Goal: Information Seeking & Learning: Learn about a topic

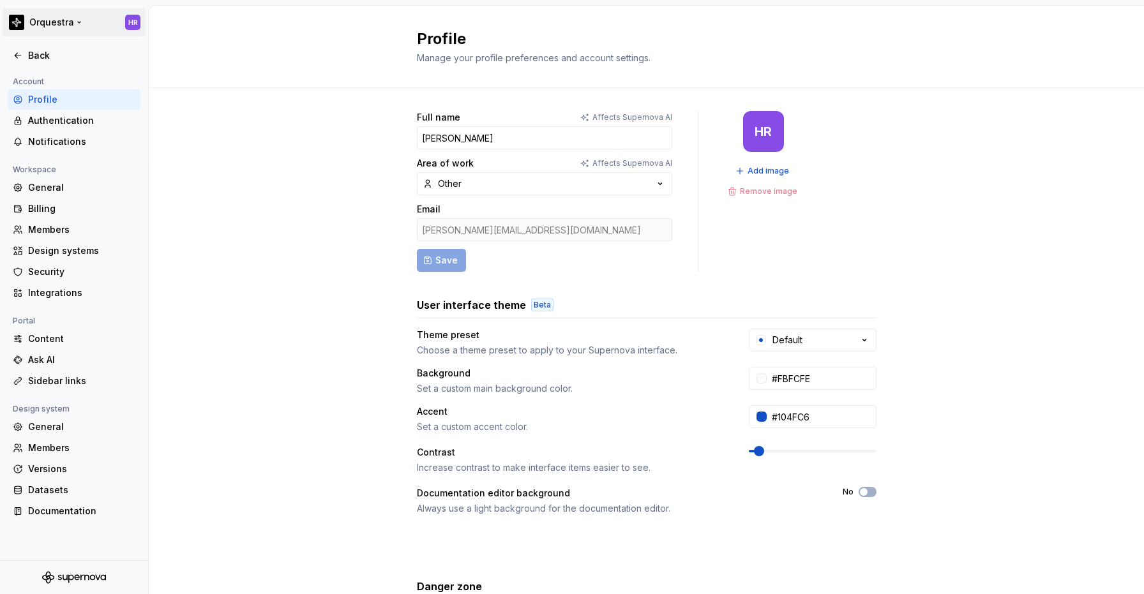
click at [44, 18] on html "Orquestra HR Back Account Profile Authentication Notifications Workspace Genera…" at bounding box center [572, 297] width 1144 height 594
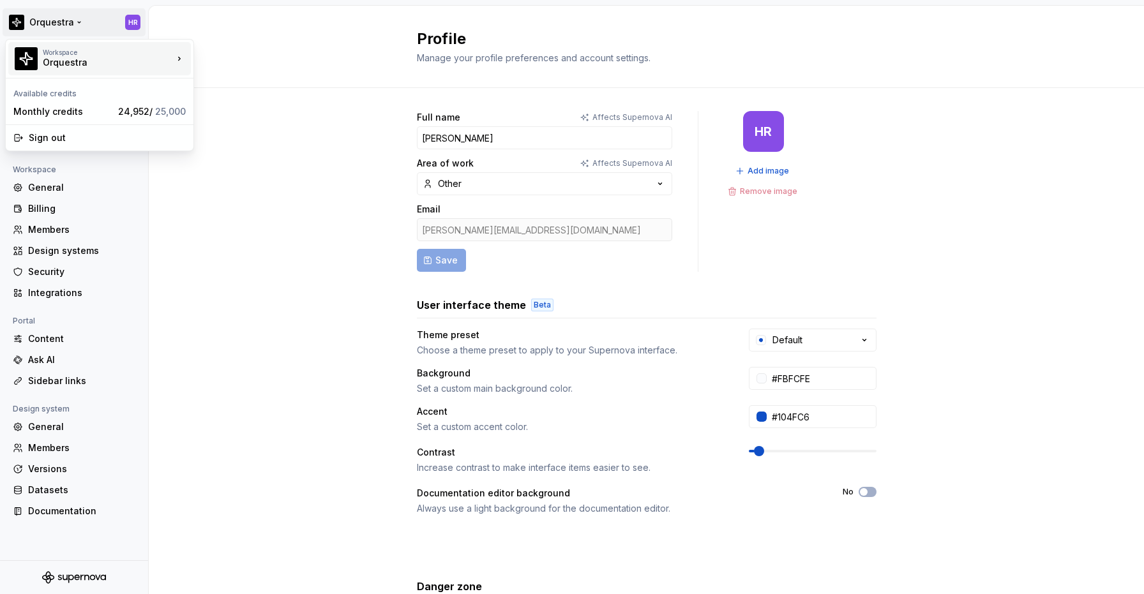
click at [96, 60] on div "Orquestra" at bounding box center [97, 62] width 109 height 13
click at [223, 50] on div "Orquestra" at bounding box center [256, 55] width 83 height 13
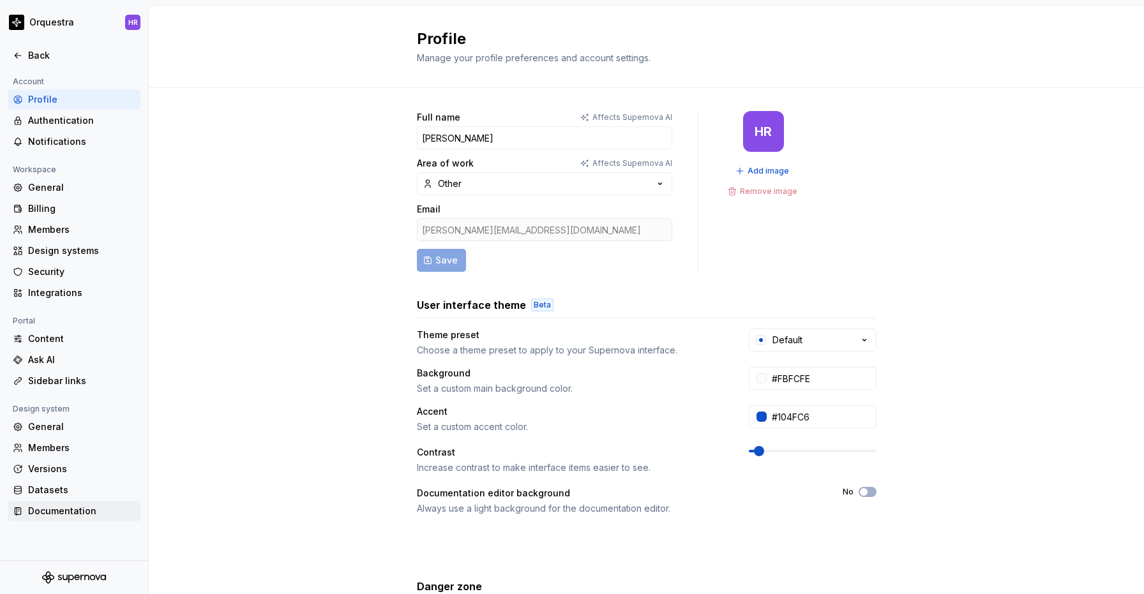
click at [52, 512] on div "Documentation" at bounding box center [81, 511] width 107 height 13
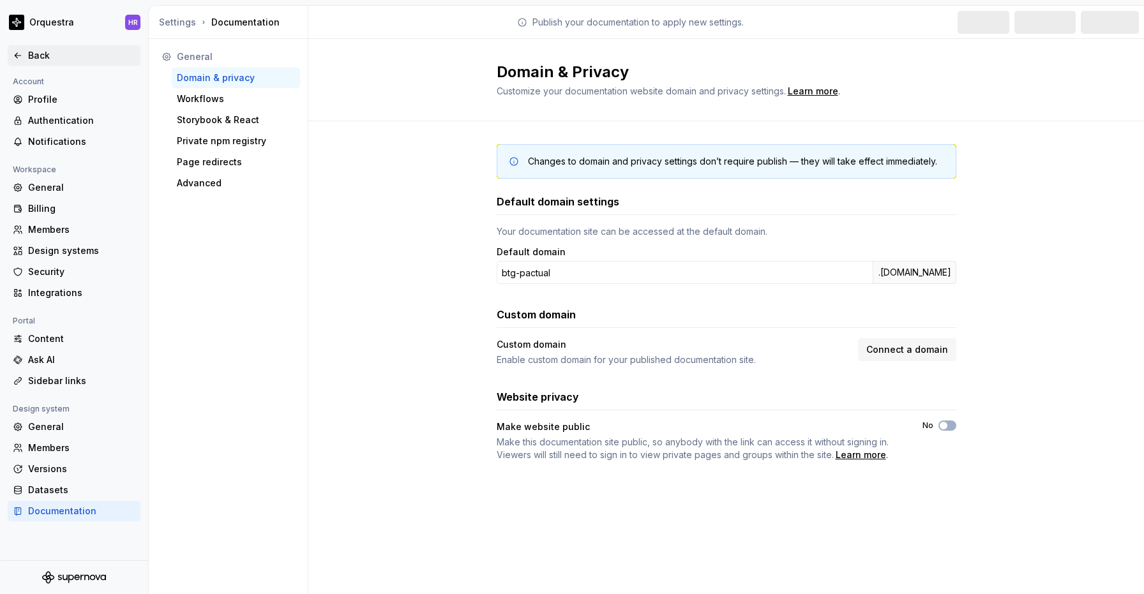
click at [34, 50] on div "Back" at bounding box center [81, 55] width 107 height 13
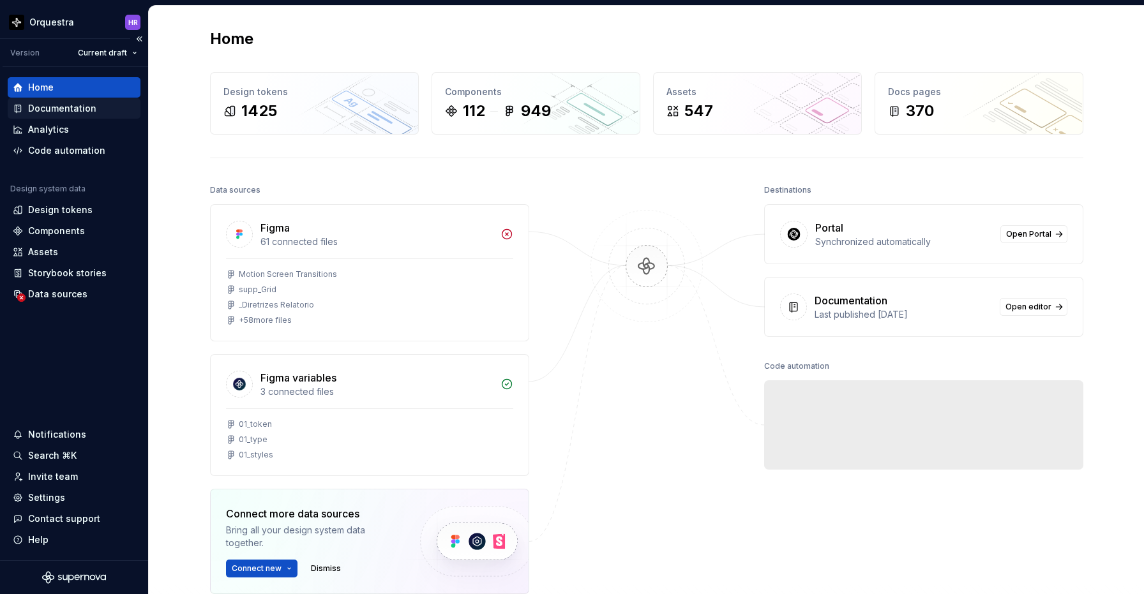
click at [68, 99] on div "Documentation" at bounding box center [74, 108] width 133 height 20
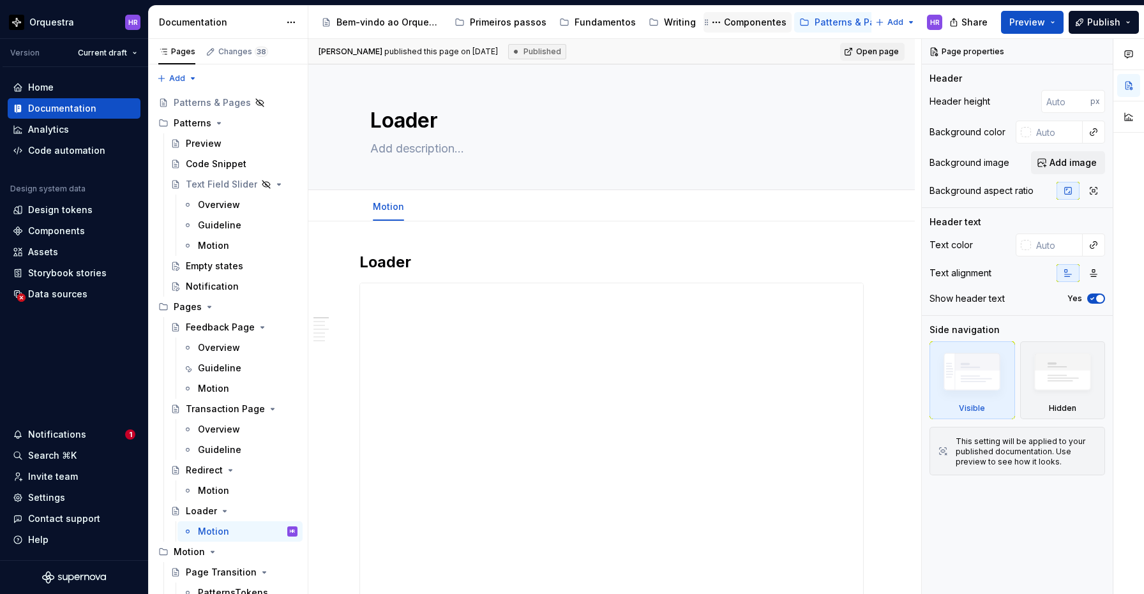
click at [724, 22] on div "Componentes" at bounding box center [755, 22] width 63 height 13
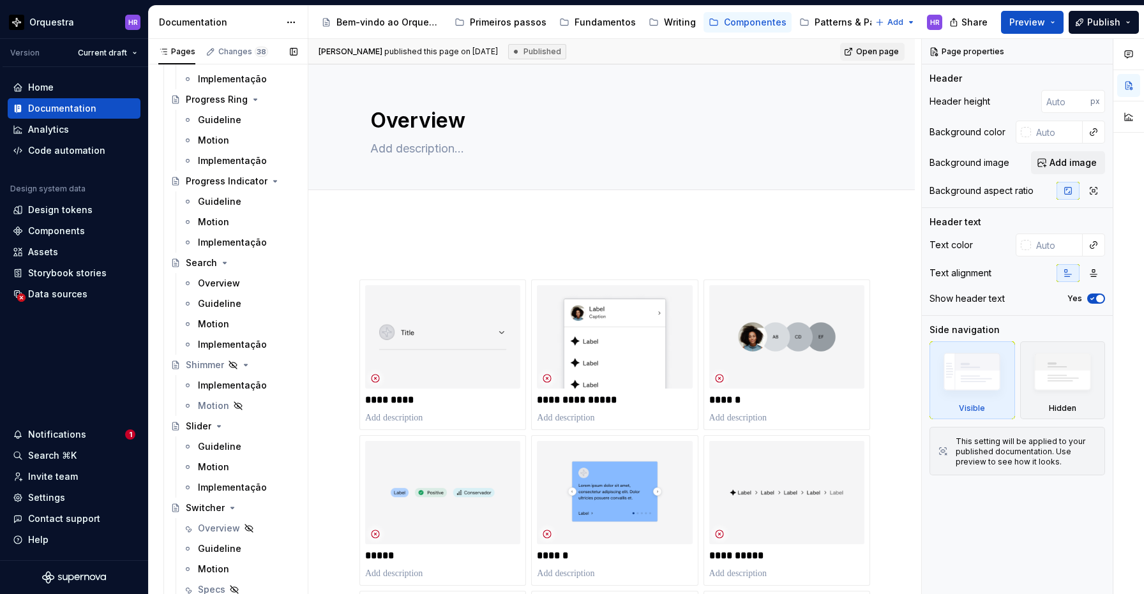
scroll to position [2724, 0]
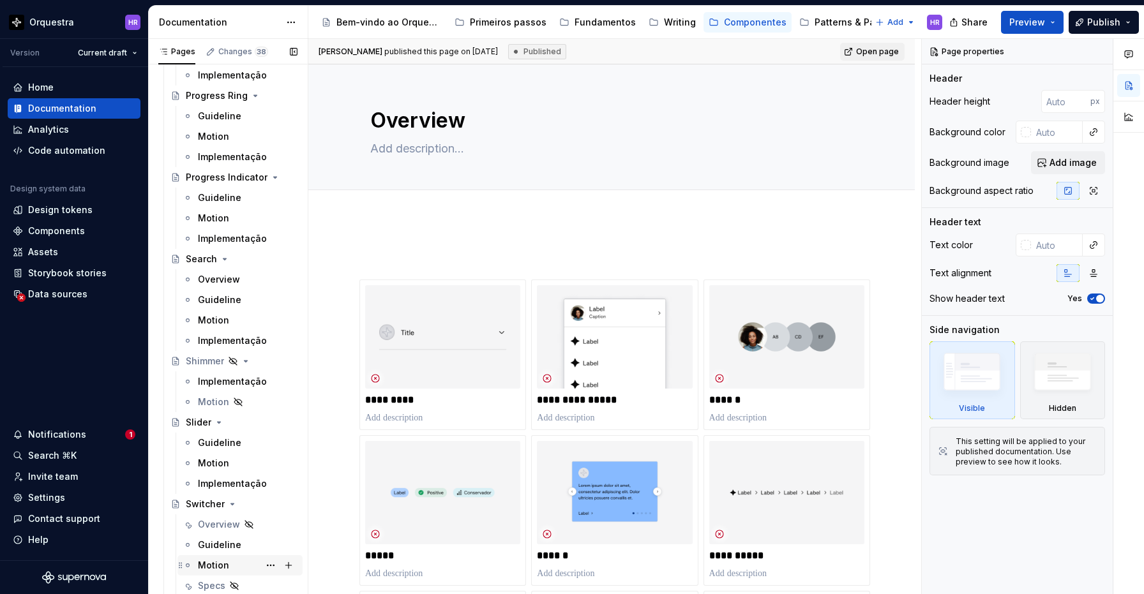
click at [222, 563] on div "Motion" at bounding box center [213, 565] width 31 height 13
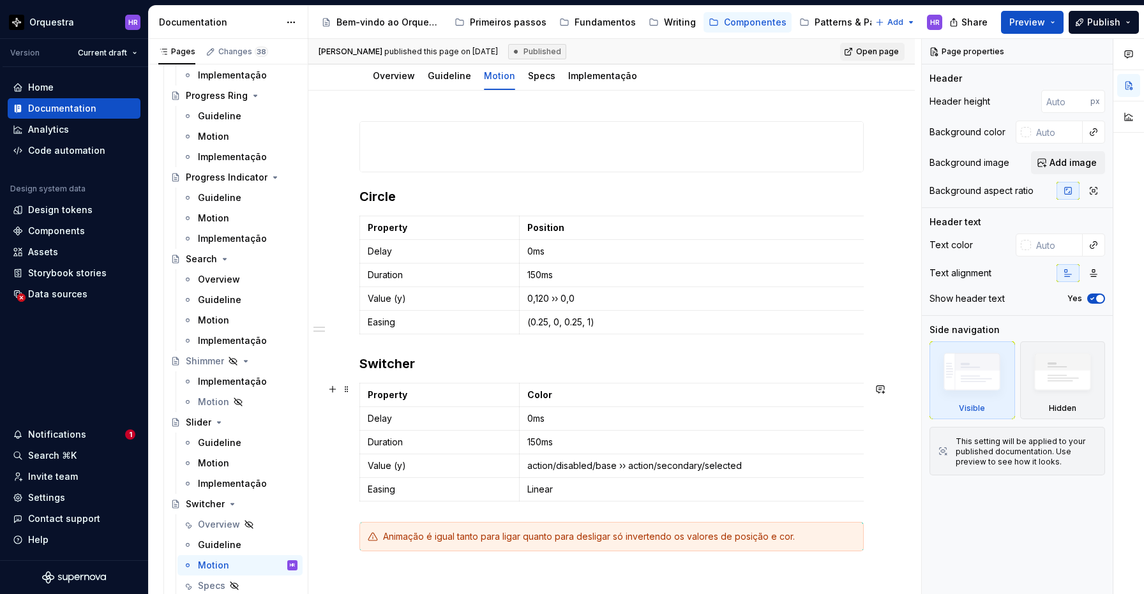
scroll to position [186, 0]
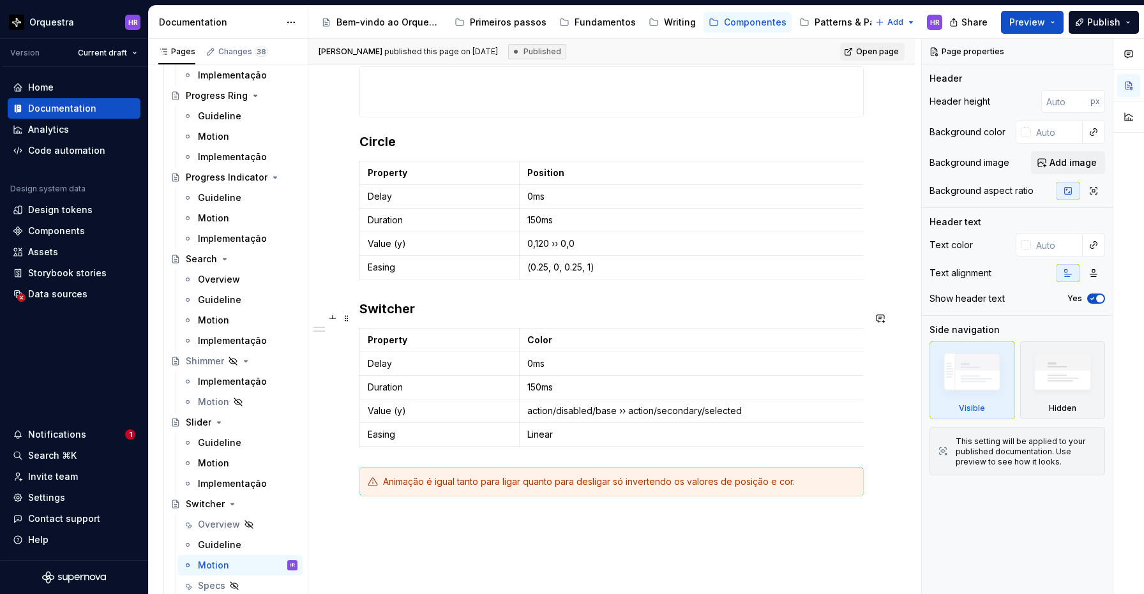
type textarea "*"
